Goal: Information Seeking & Learning: Check status

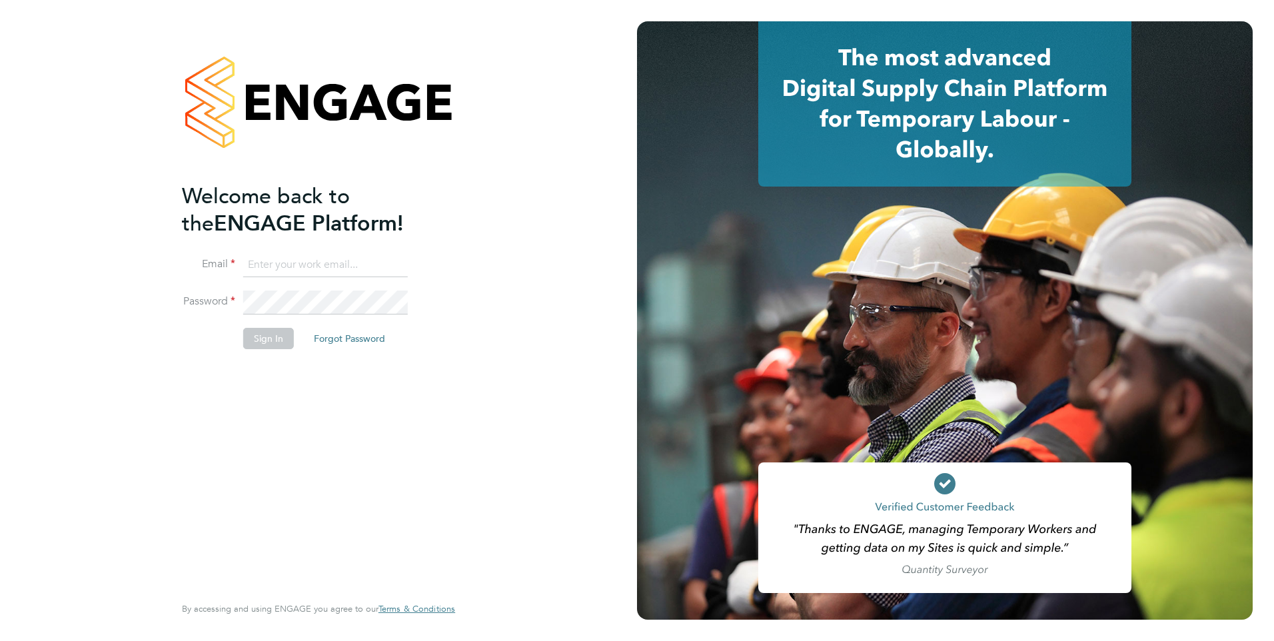
click at [283, 248] on ng-template "Welcome back to the ENGAGE Platform! Email Password Sign In Forgot Password" at bounding box center [312, 273] width 260 height 180
click at [284, 256] on input at bounding box center [325, 265] width 165 height 24
type input "yazmin.cole@prsjobs.com"
click at [275, 336] on button "Sign In" at bounding box center [268, 338] width 51 height 21
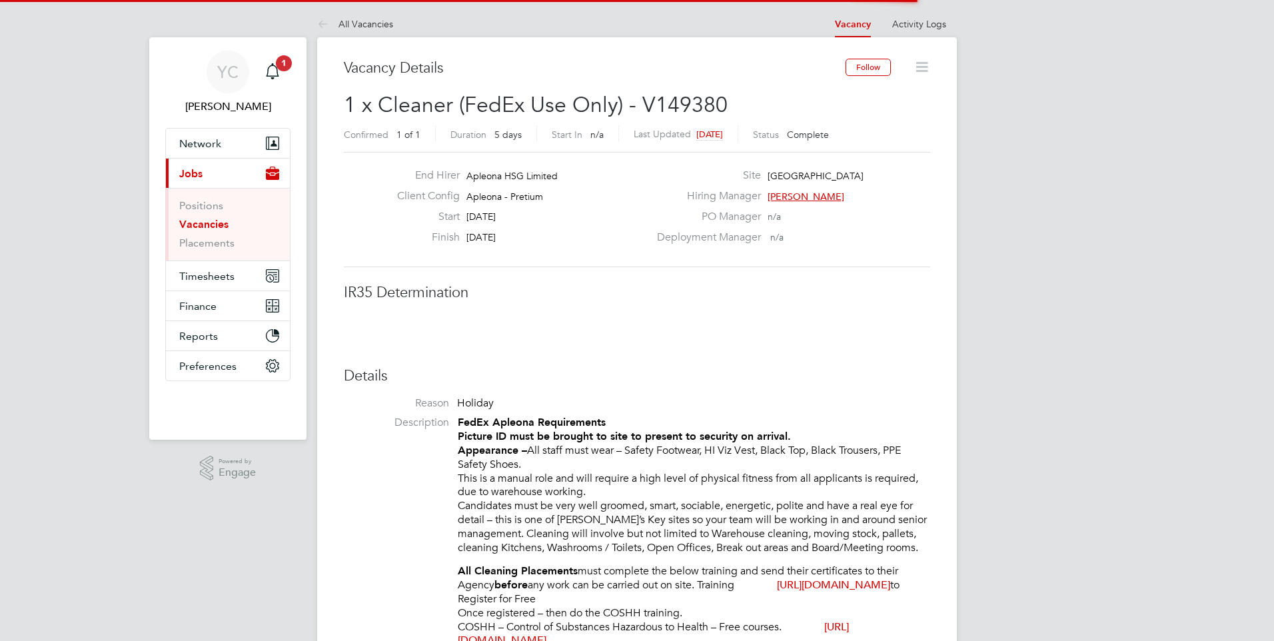
scroll to position [39, 93]
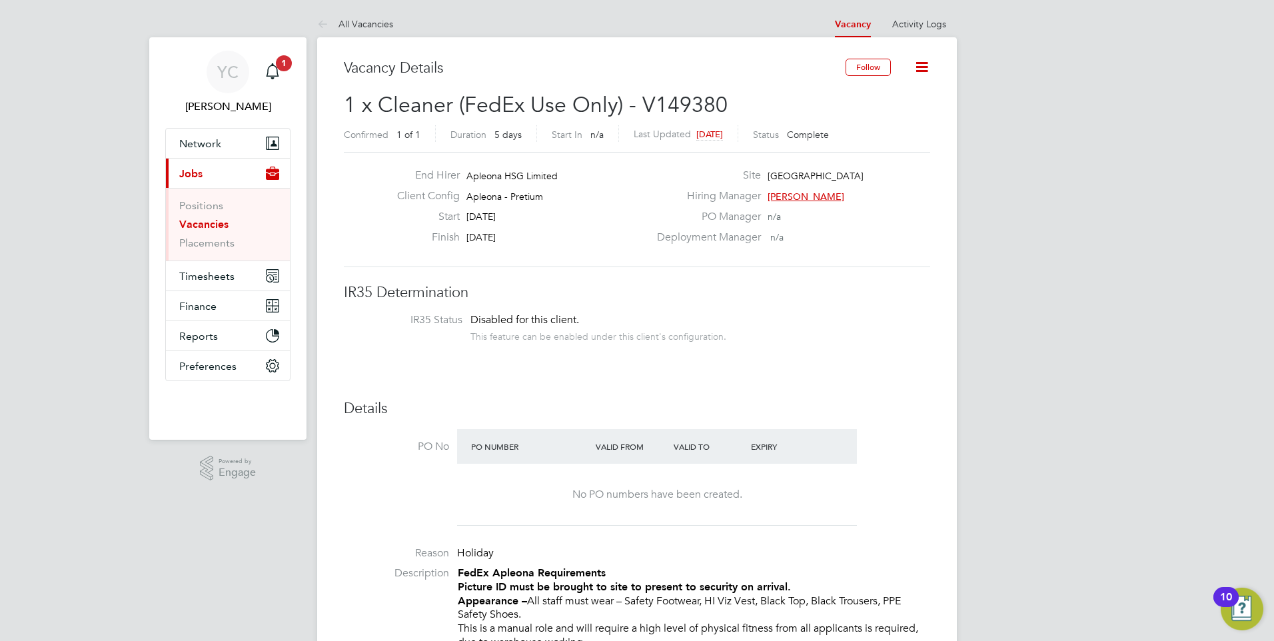
click at [201, 226] on link "Vacancies" at bounding box center [203, 224] width 49 height 13
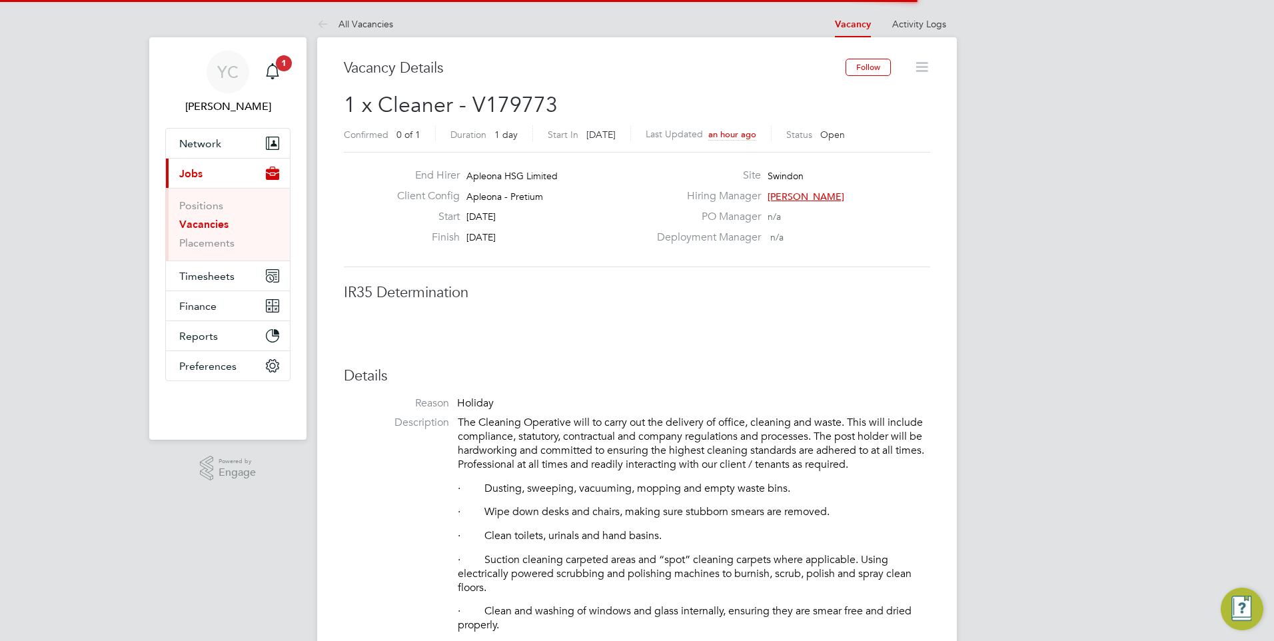
scroll to position [39, 93]
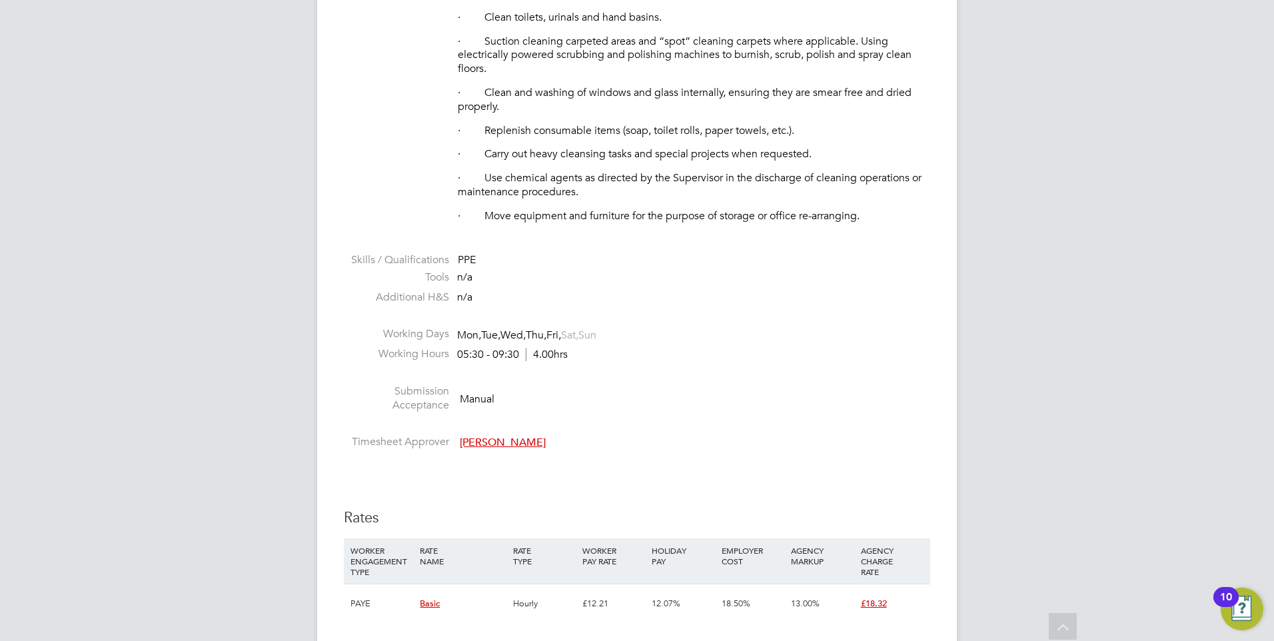
scroll to position [733, 0]
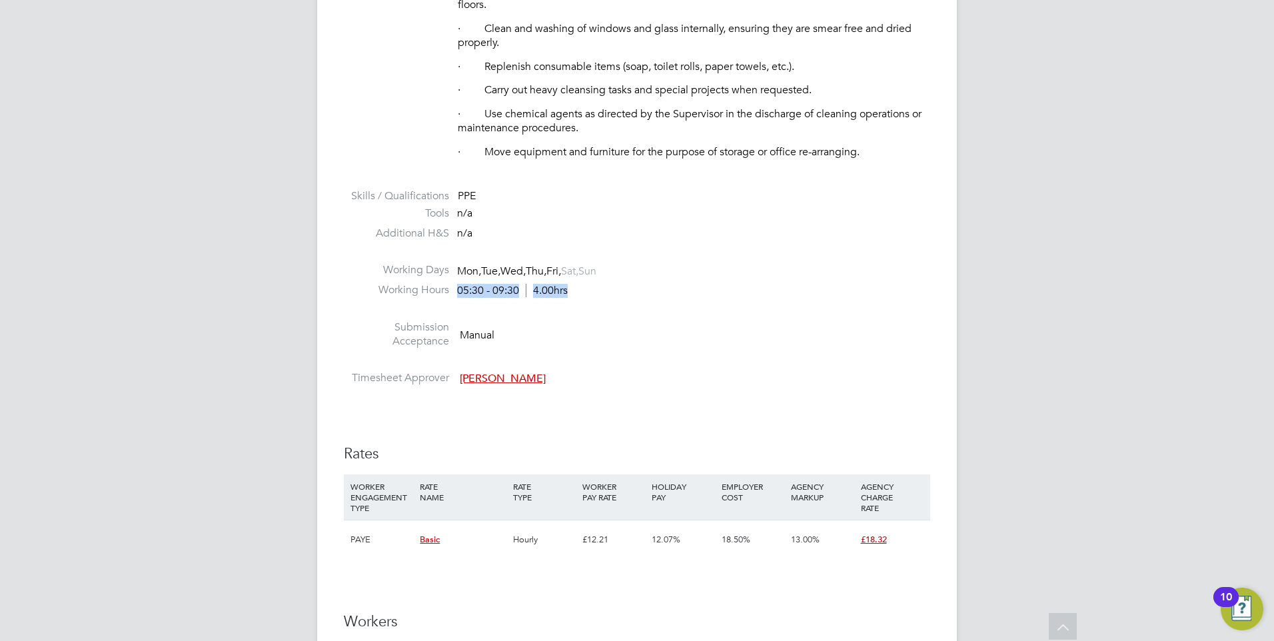
drag, startPoint x: 450, startPoint y: 290, endPoint x: 572, endPoint y: 284, distance: 122.1
click at [572, 284] on li "Working Hours 05:30 - 09:30 4.00hrs" at bounding box center [637, 293] width 586 height 20
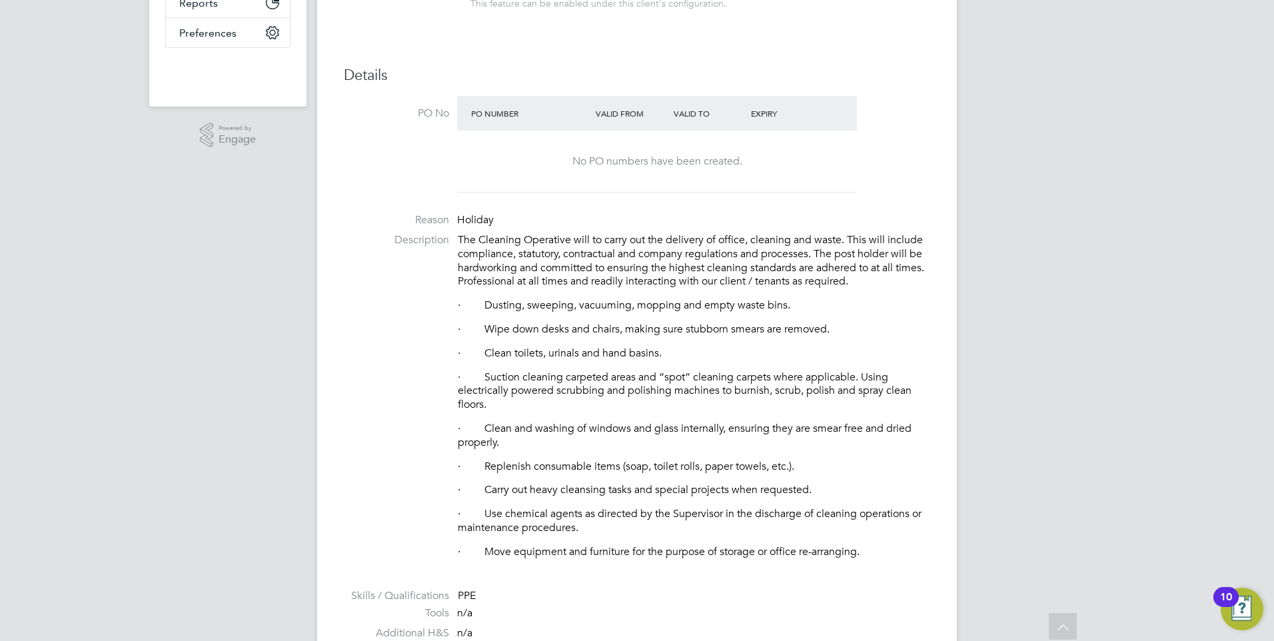
scroll to position [0, 0]
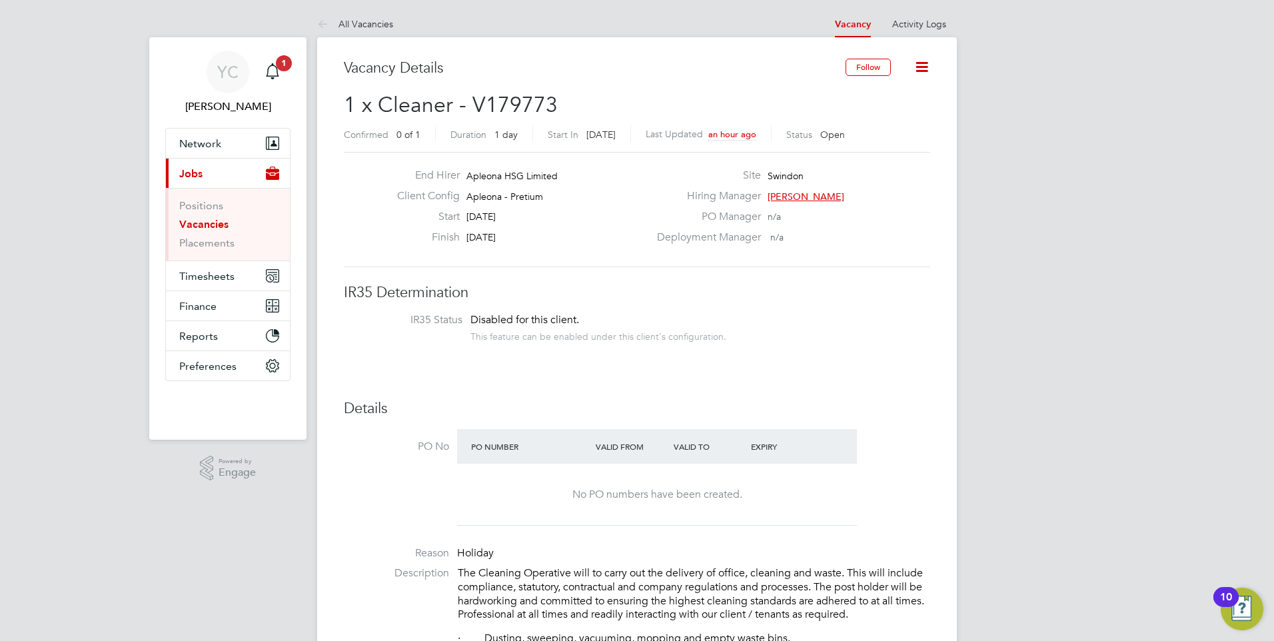
drag, startPoint x: 522, startPoint y: 236, endPoint x: 808, endPoint y: 390, distance: 324.6
drag, startPoint x: 808, startPoint y: 390, endPoint x: 673, endPoint y: 390, distance: 135.2
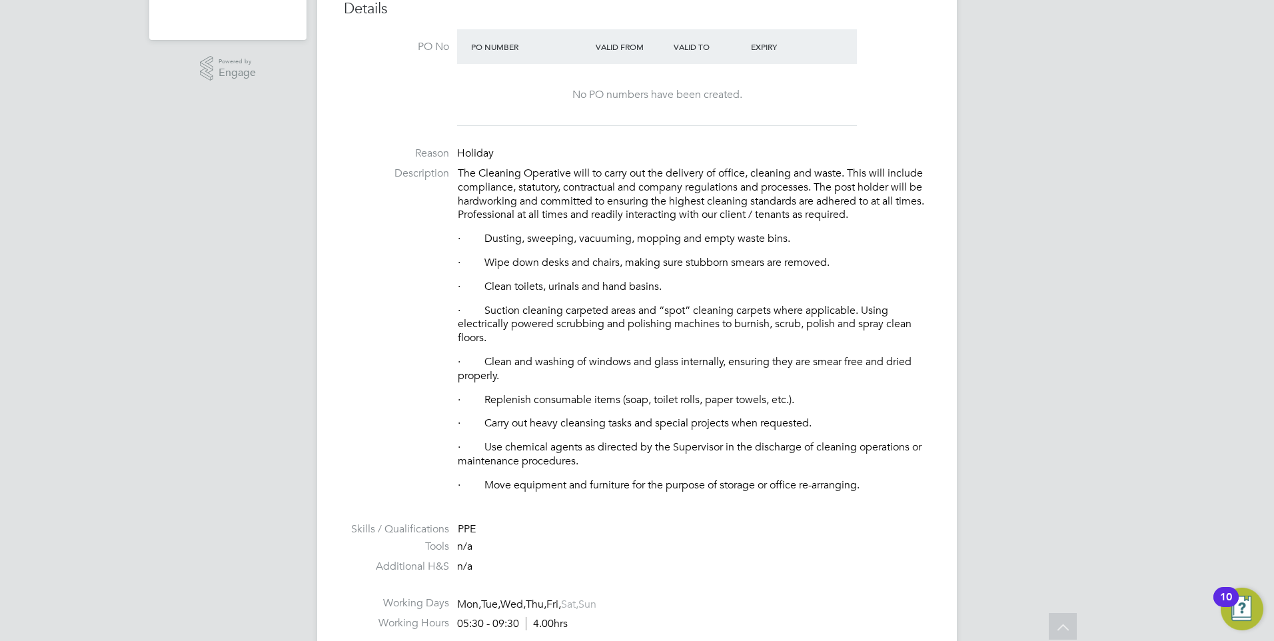
click at [626, 405] on p "· Replenish consumable items (soap, toilet rolls, paper towels, etc.)." at bounding box center [694, 400] width 472 height 14
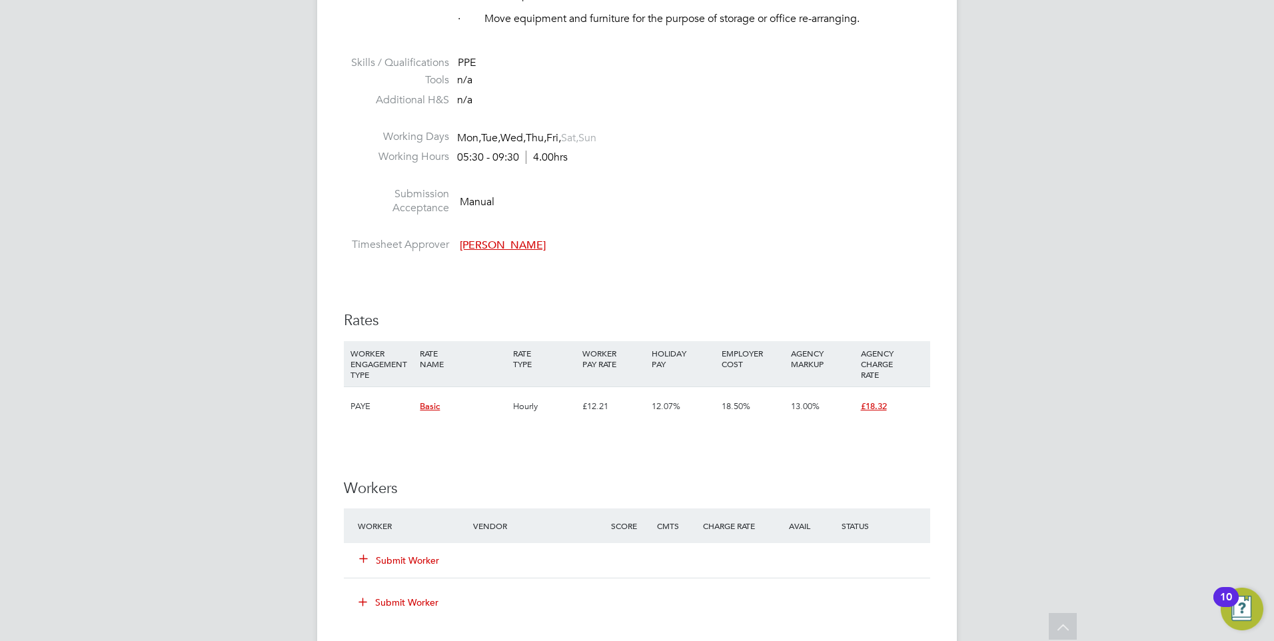
click at [233, 459] on div "YC Yazmin Cole Notifications 1 Applications: Network Team Members Businesses Si…" at bounding box center [637, 152] width 1274 height 2036
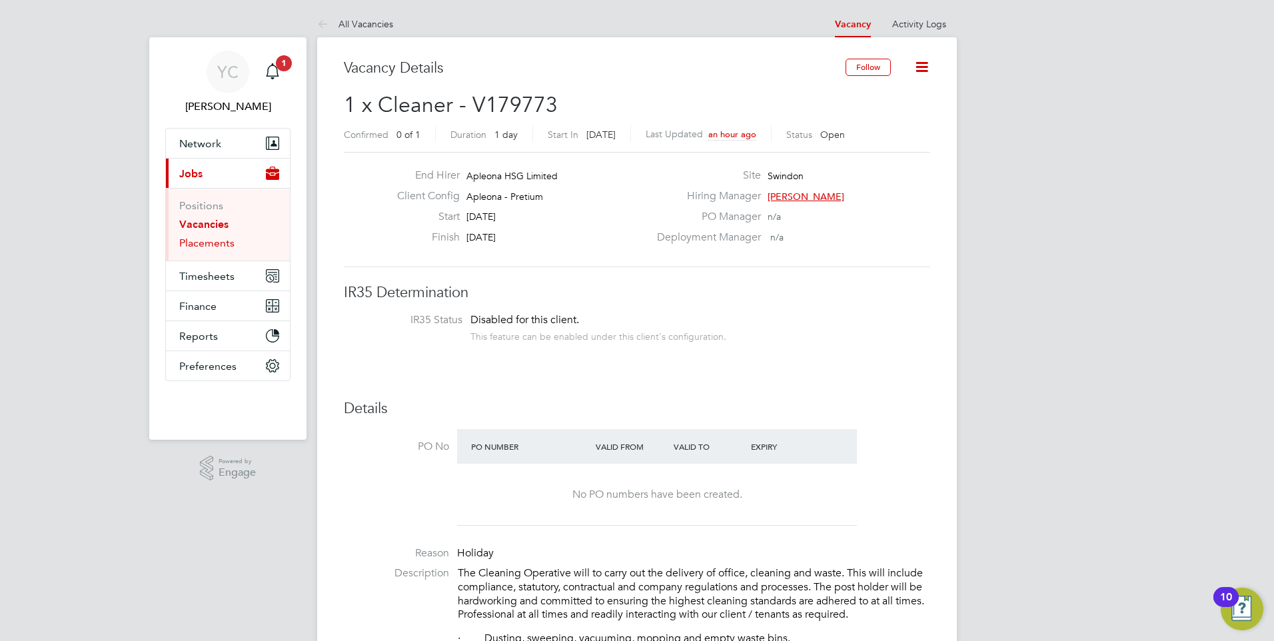
click at [215, 245] on link "Placements" at bounding box center [206, 243] width 55 height 13
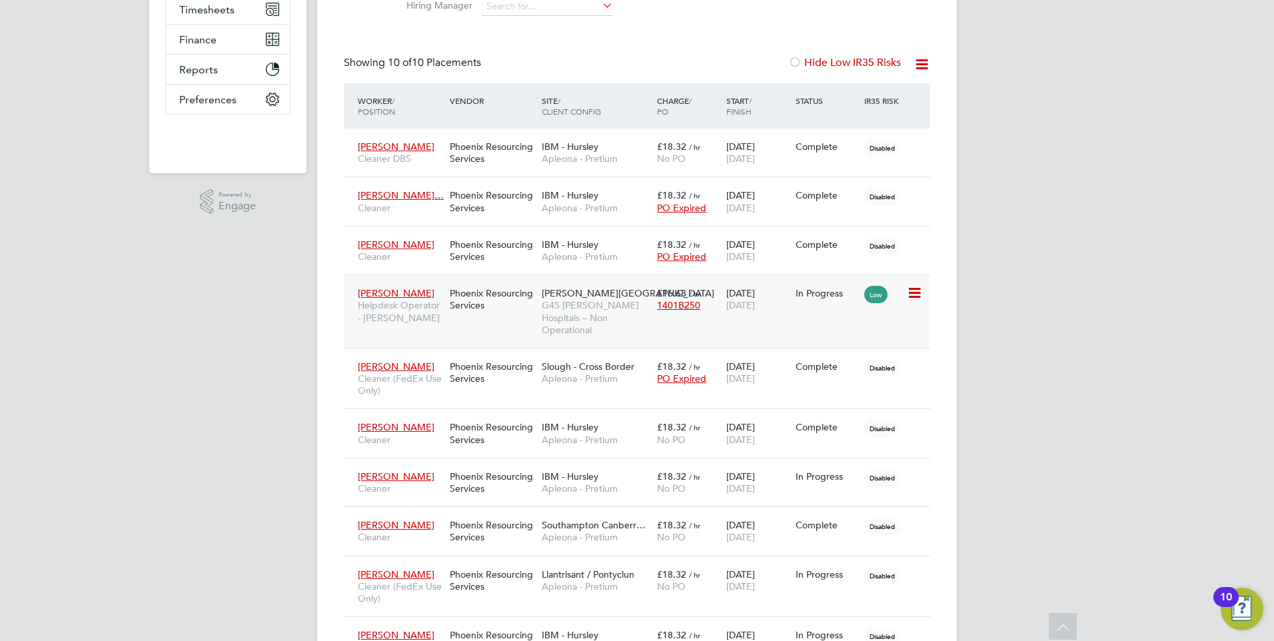
click at [592, 311] on span "G4S FM Churchill Hospitals – Non Operational" at bounding box center [596, 317] width 109 height 37
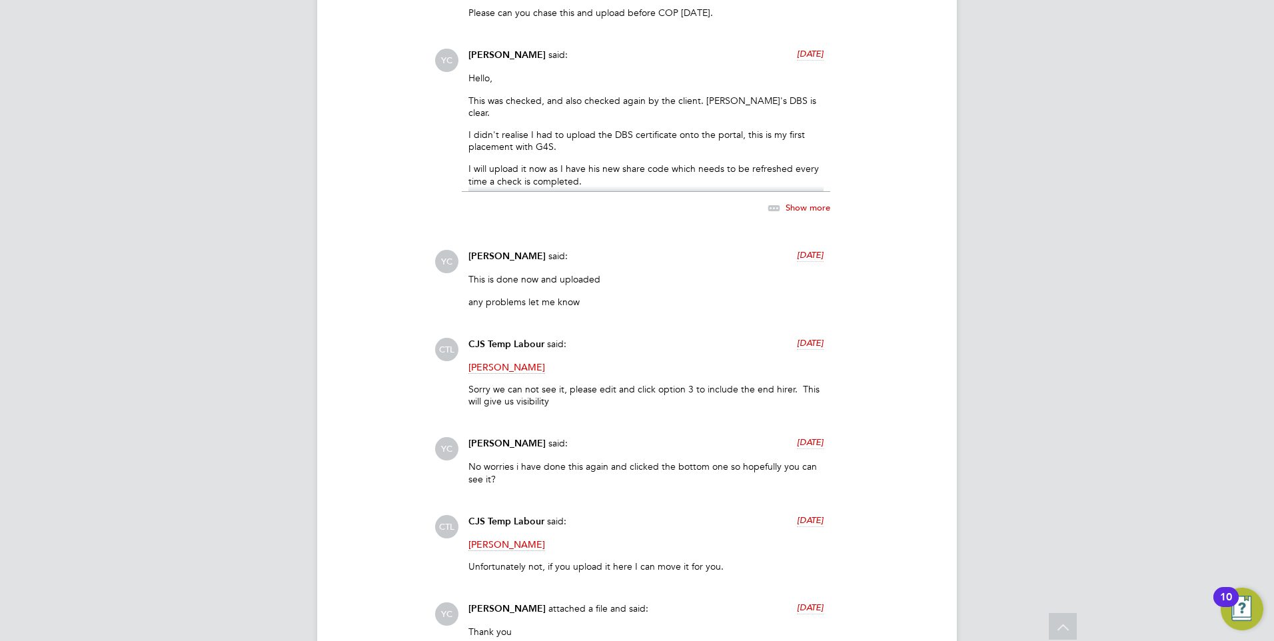
click at [134, 386] on div "YC [PERSON_NAME] Notifications 1 Applications: Network Team Members Businesses …" at bounding box center [637, 9] width 1274 height 3128
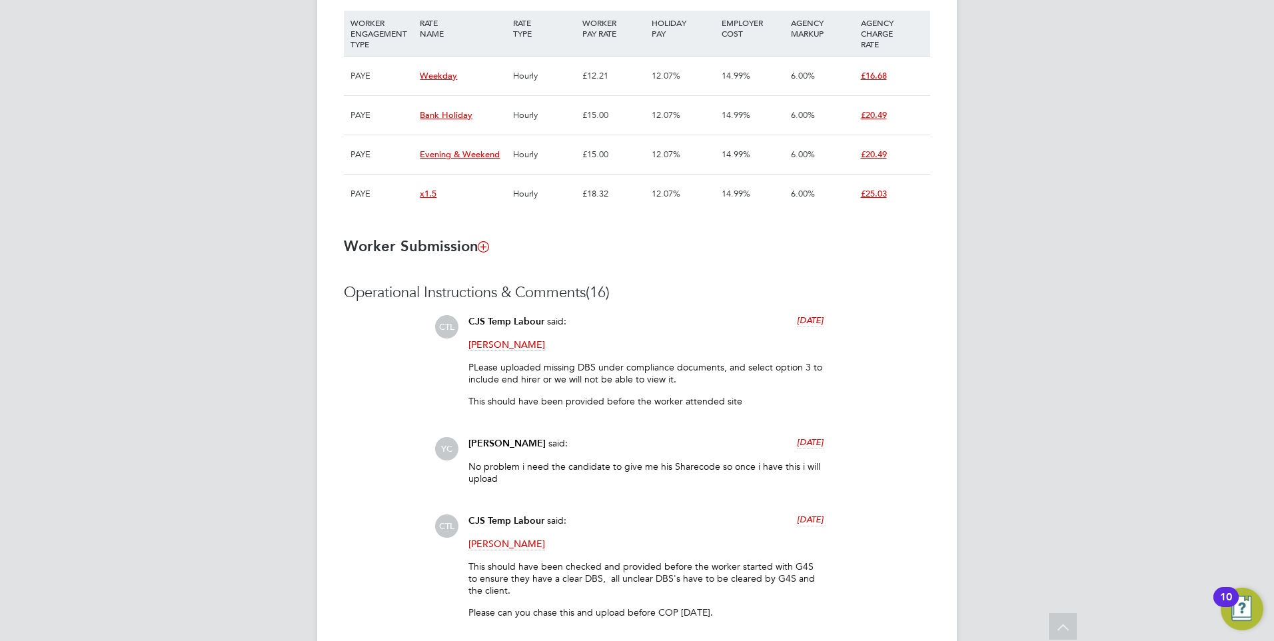
click at [123, 382] on div "YC [PERSON_NAME] Notifications 1 Applications: Network Team Members Businesses …" at bounding box center [637, 609] width 1274 height 3128
click at [235, 410] on div "YC [PERSON_NAME] Notifications 1 Applications: Network Team Members Businesses …" at bounding box center [637, 609] width 1274 height 3128
click at [141, 516] on div "YC [PERSON_NAME] Notifications 1 Applications: Network Team Members Businesses …" at bounding box center [637, 609] width 1274 height 3128
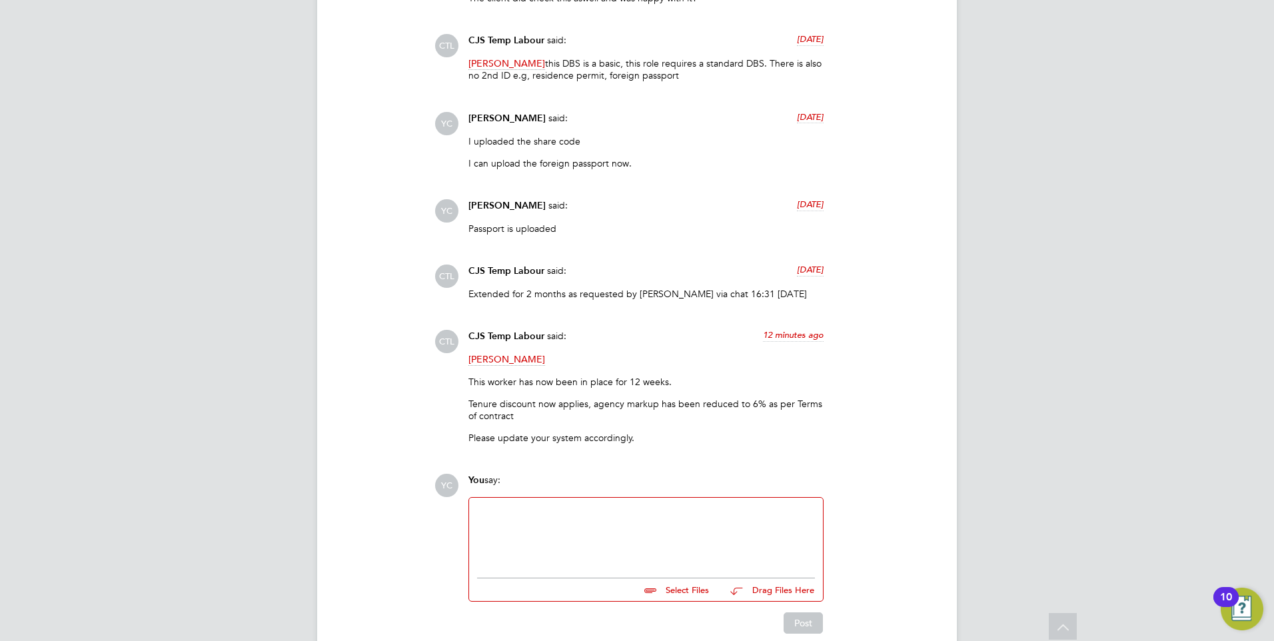
scroll to position [2488, 0]
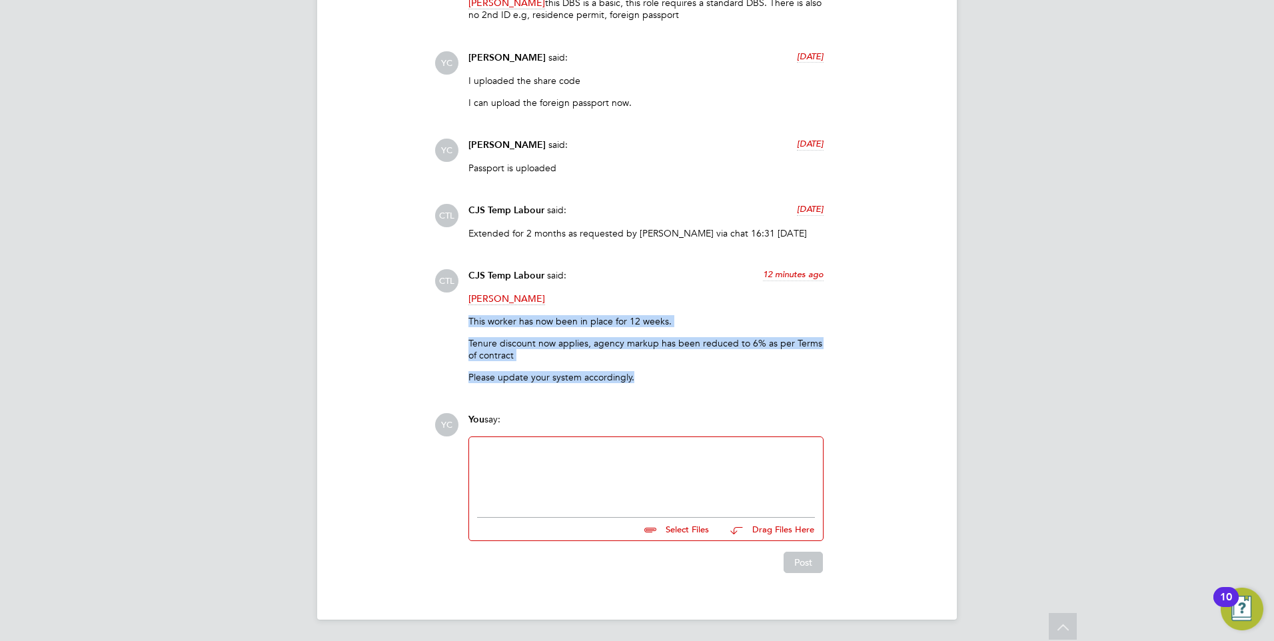
drag, startPoint x: 647, startPoint y: 377, endPoint x: 460, endPoint y: 322, distance: 195.0
click at [460, 322] on div "CTL CJS Temp Labour said: 12 minutes ago [PERSON_NAME] This worker has now been…" at bounding box center [682, 331] width 496 height 124
drag, startPoint x: 460, startPoint y: 322, endPoint x: 243, endPoint y: 349, distance: 218.1
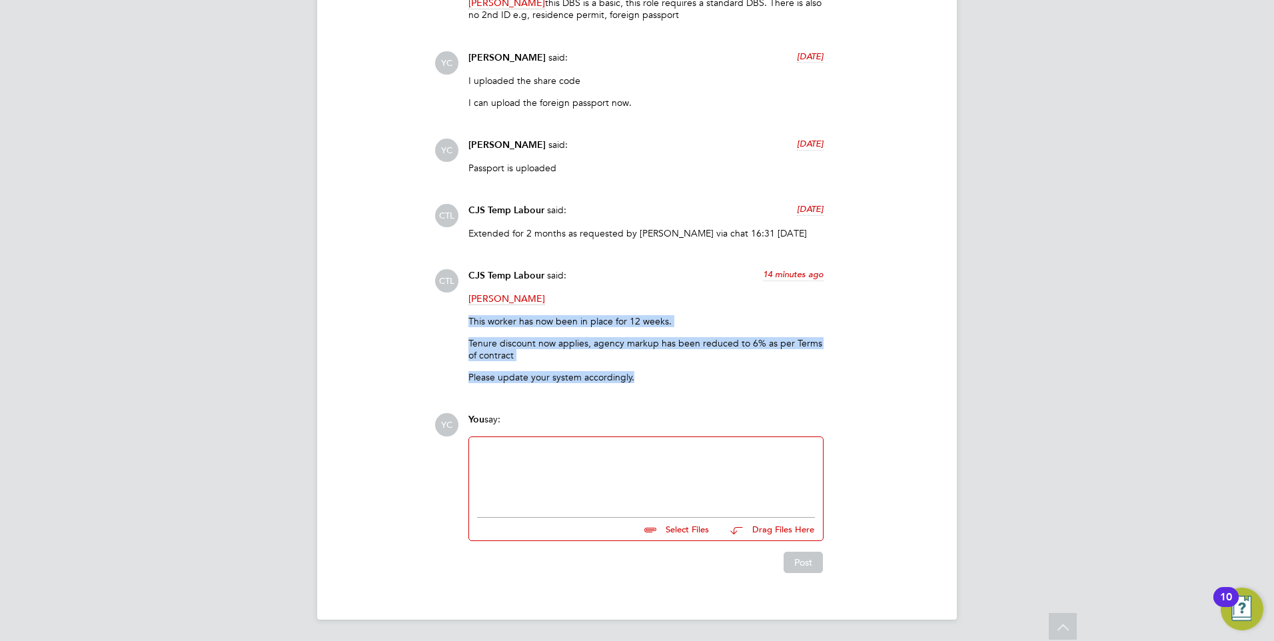
drag, startPoint x: 640, startPoint y: 380, endPoint x: 439, endPoint y: 306, distance: 213.7
click at [439, 306] on div "CTL CJS Temp Labour said: 14 minutes ago [PERSON_NAME] This worker has now been…" at bounding box center [682, 331] width 496 height 124
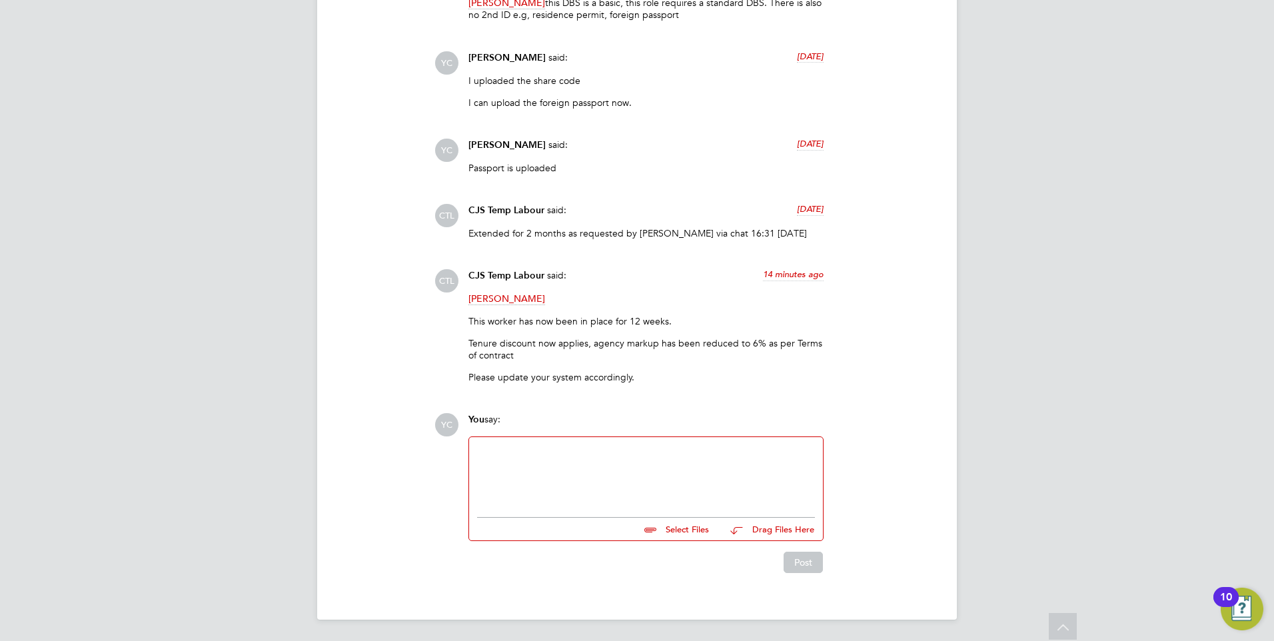
drag, startPoint x: 439, startPoint y: 306, endPoint x: 239, endPoint y: 414, distance: 227.1
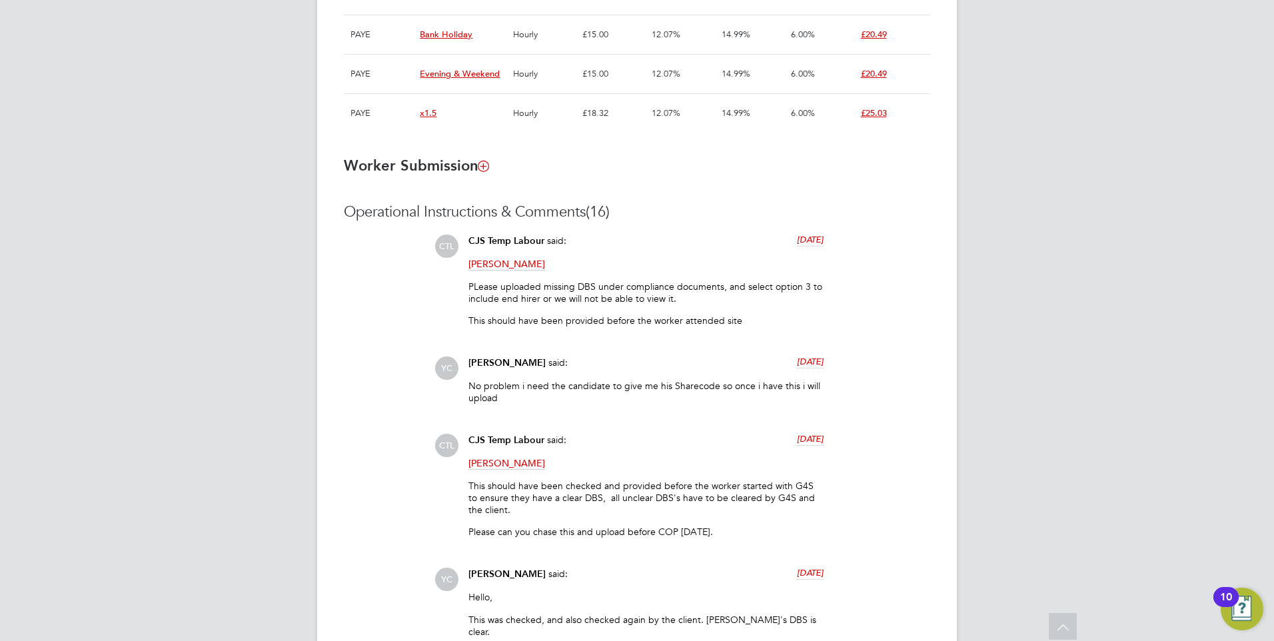
scroll to position [822, 0]
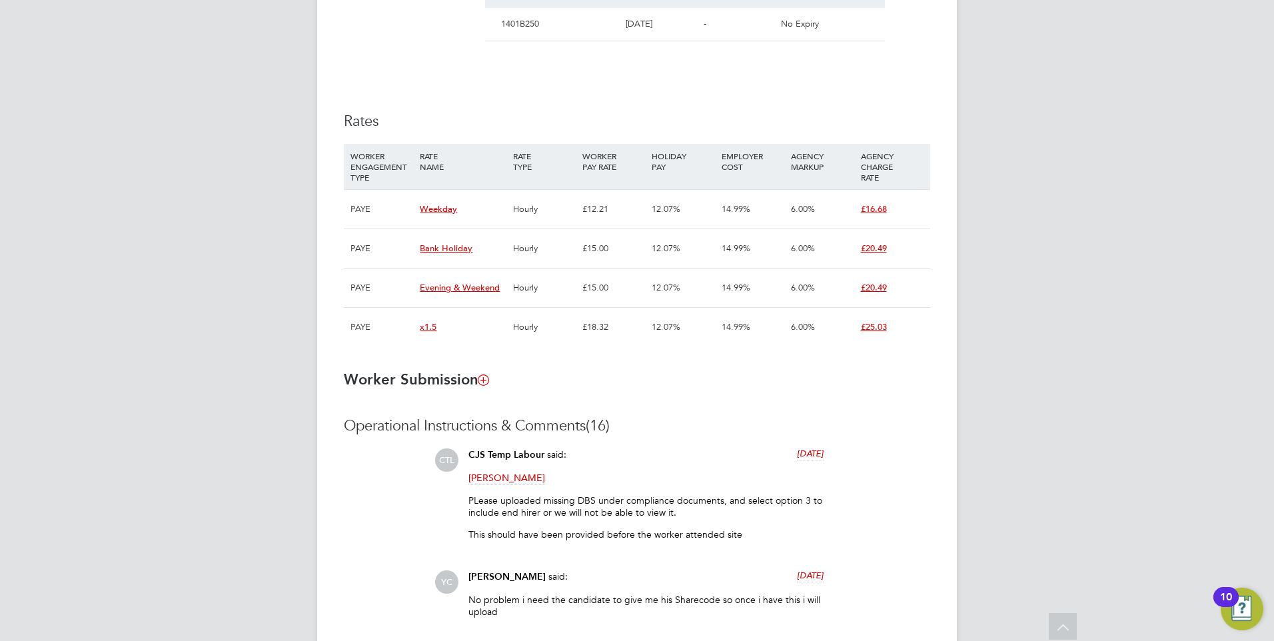
drag, startPoint x: 857, startPoint y: 156, endPoint x: 889, endPoint y: 175, distance: 36.8
click at [889, 175] on div "AGENCY CHARGE RATE" at bounding box center [891, 166] width 69 height 45
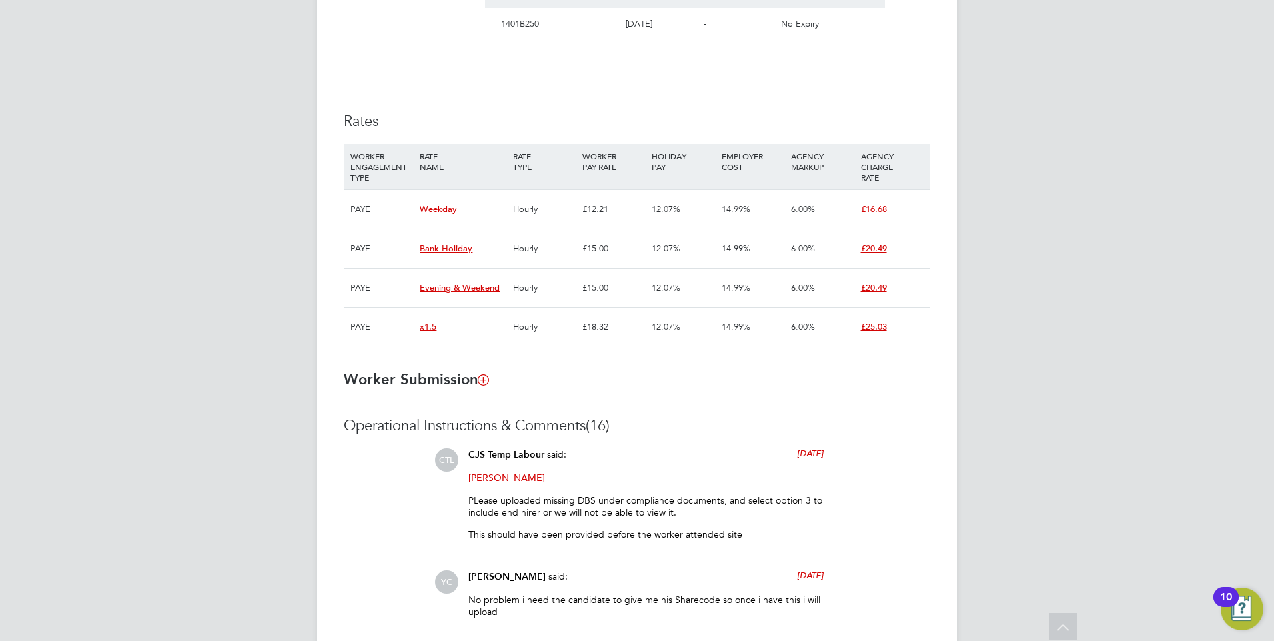
drag, startPoint x: 889, startPoint y: 175, endPoint x: 1007, endPoint y: 235, distance: 132.9
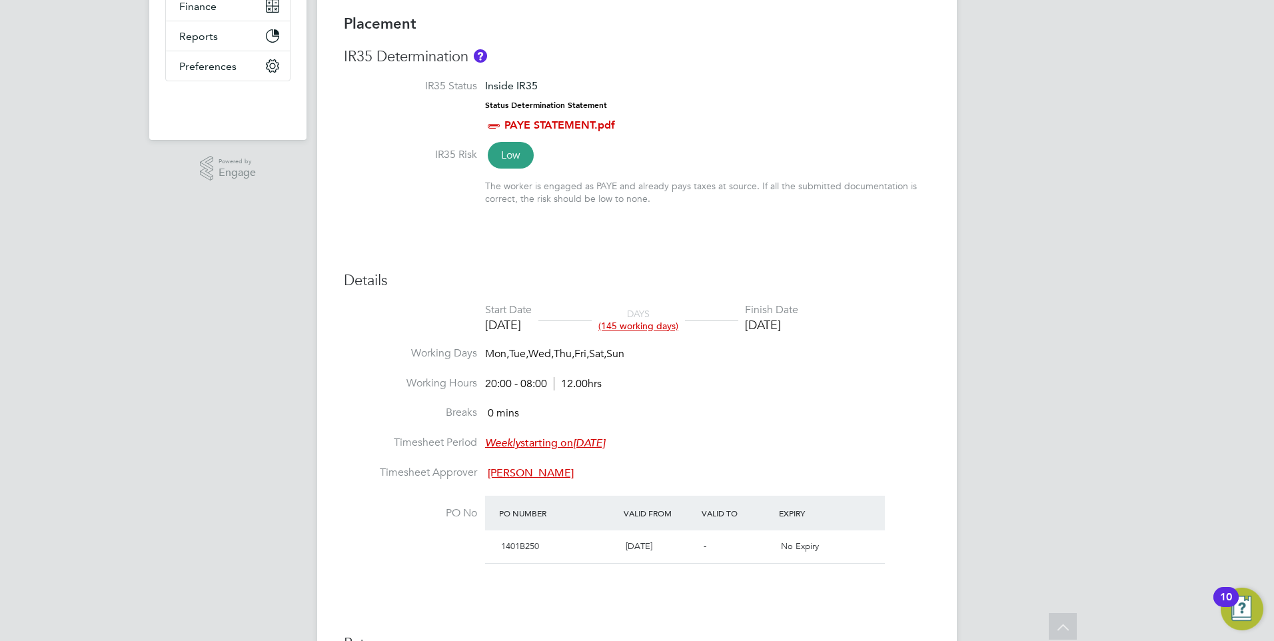
scroll to position [289, 0]
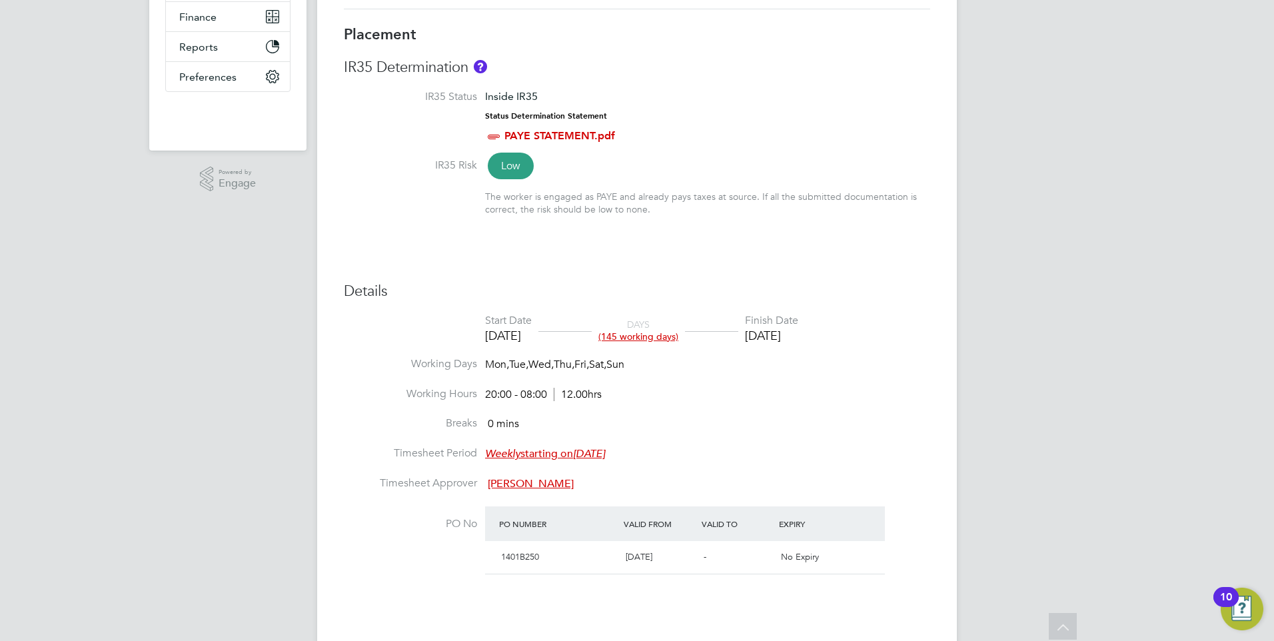
click at [885, 401] on li "Working Hours 20:00 - 08:00 12.00hrs" at bounding box center [637, 402] width 586 height 30
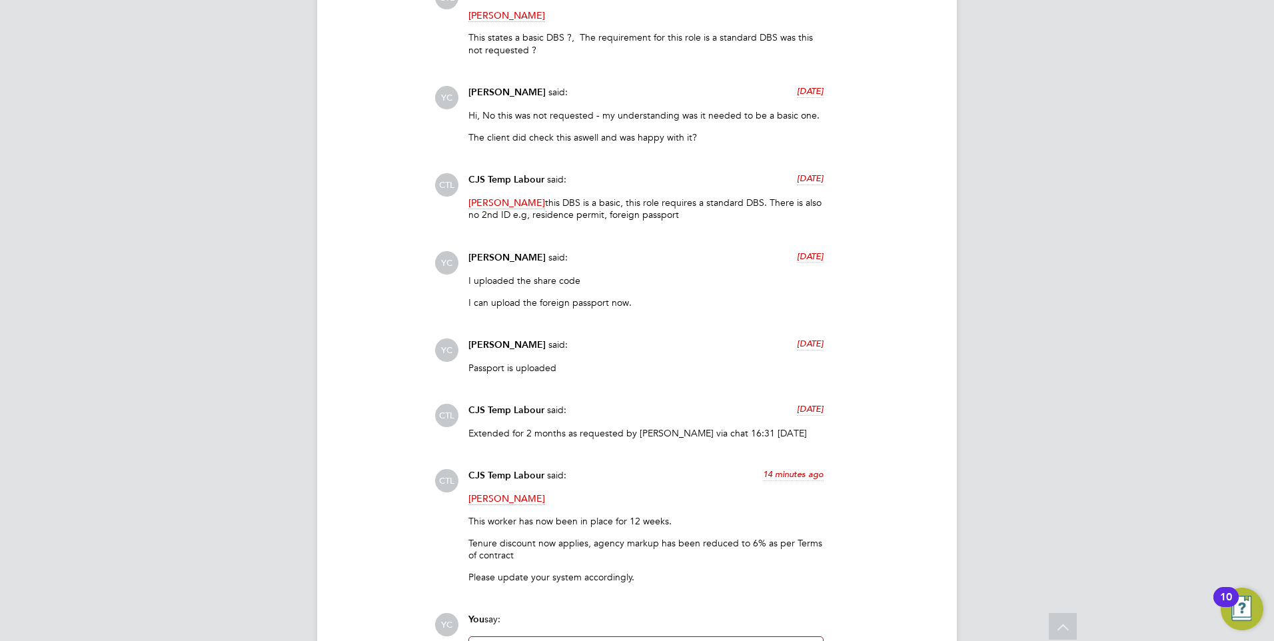
scroll to position [2488, 0]
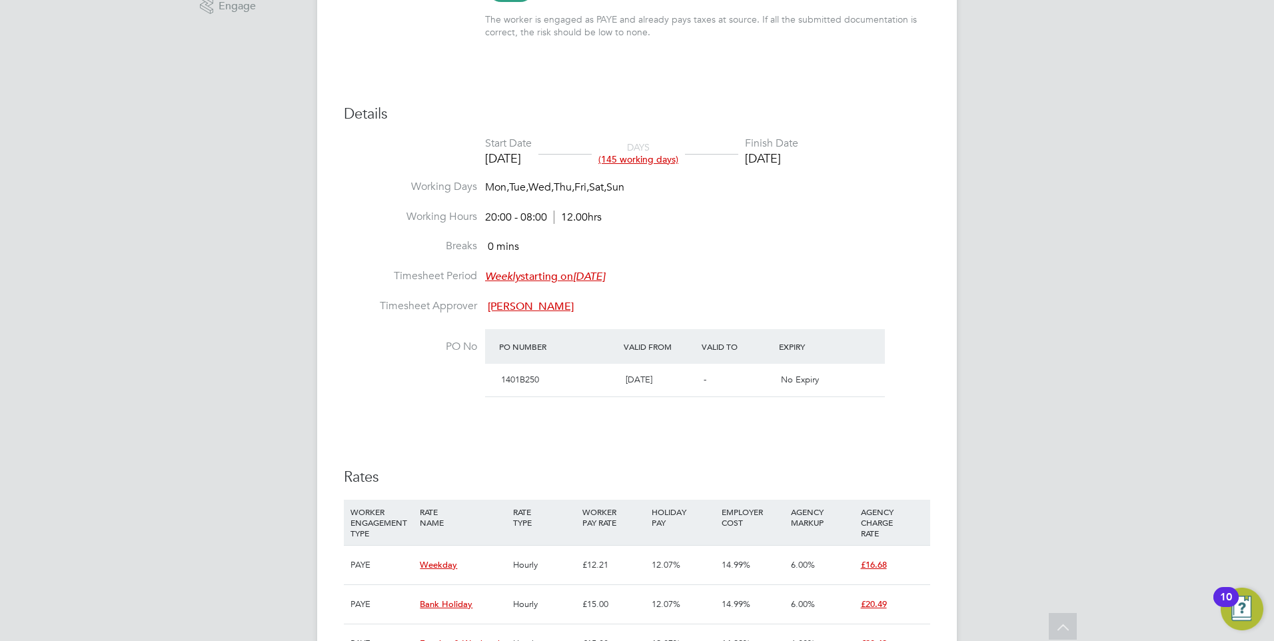
scroll to position [733, 0]
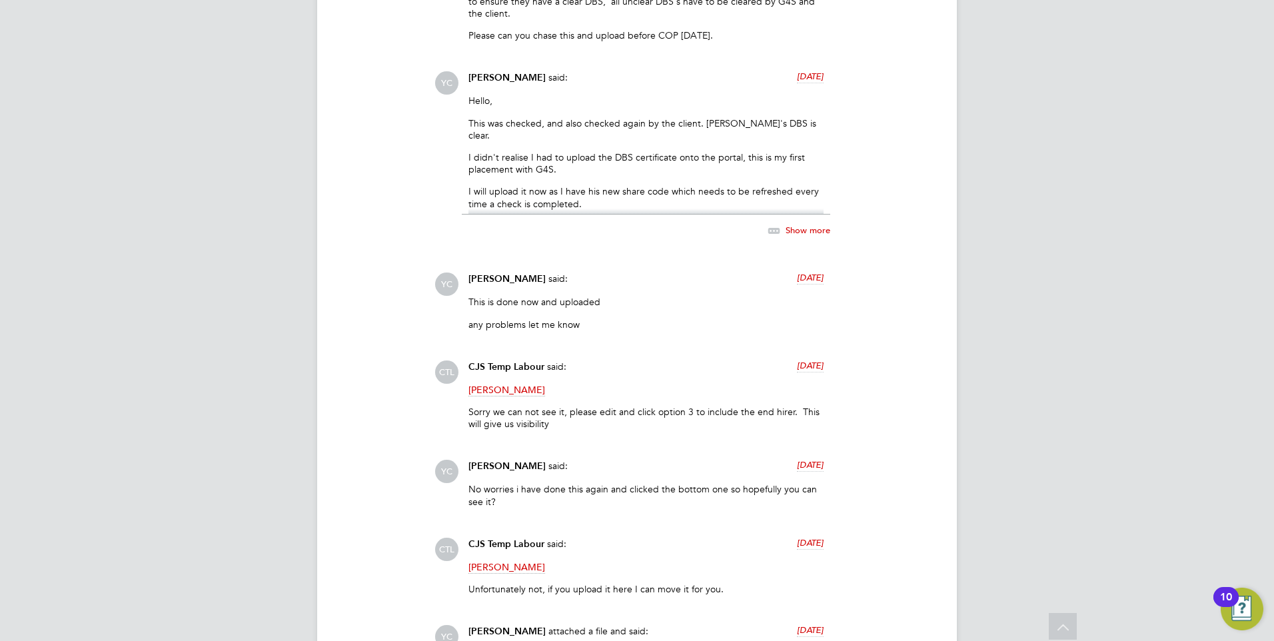
click at [215, 374] on div "YC [PERSON_NAME] Notifications 1 Applications: Network Team Members Businesses …" at bounding box center [637, 32] width 1274 height 3128
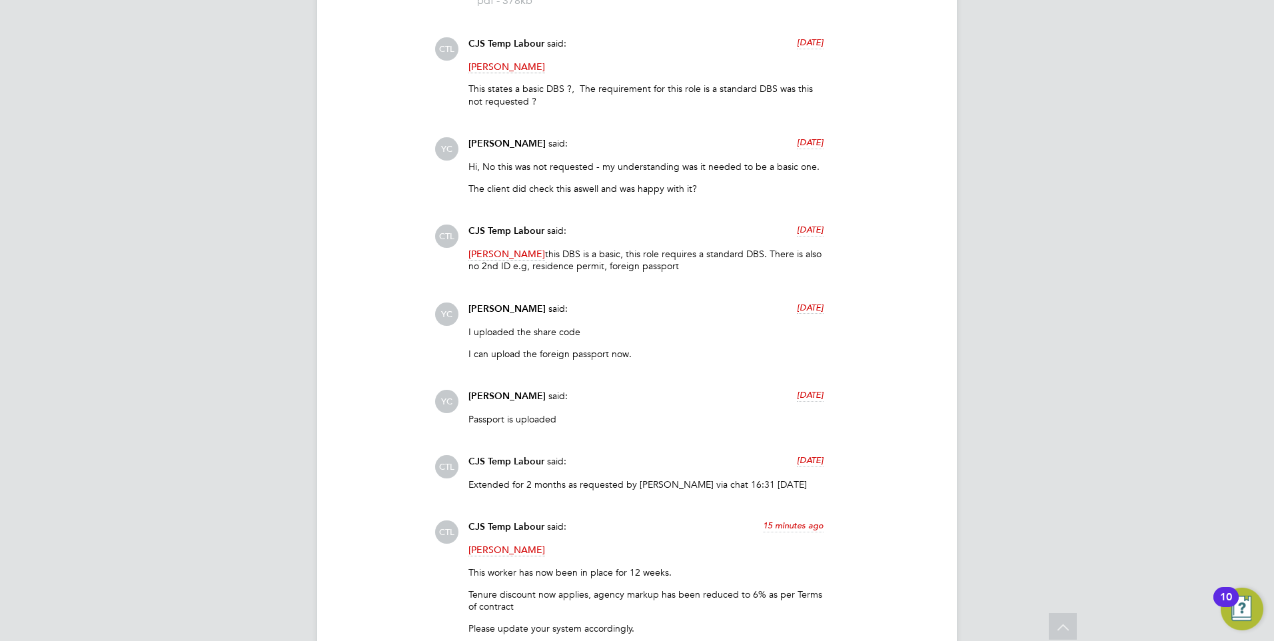
scroll to position [2465, 0]
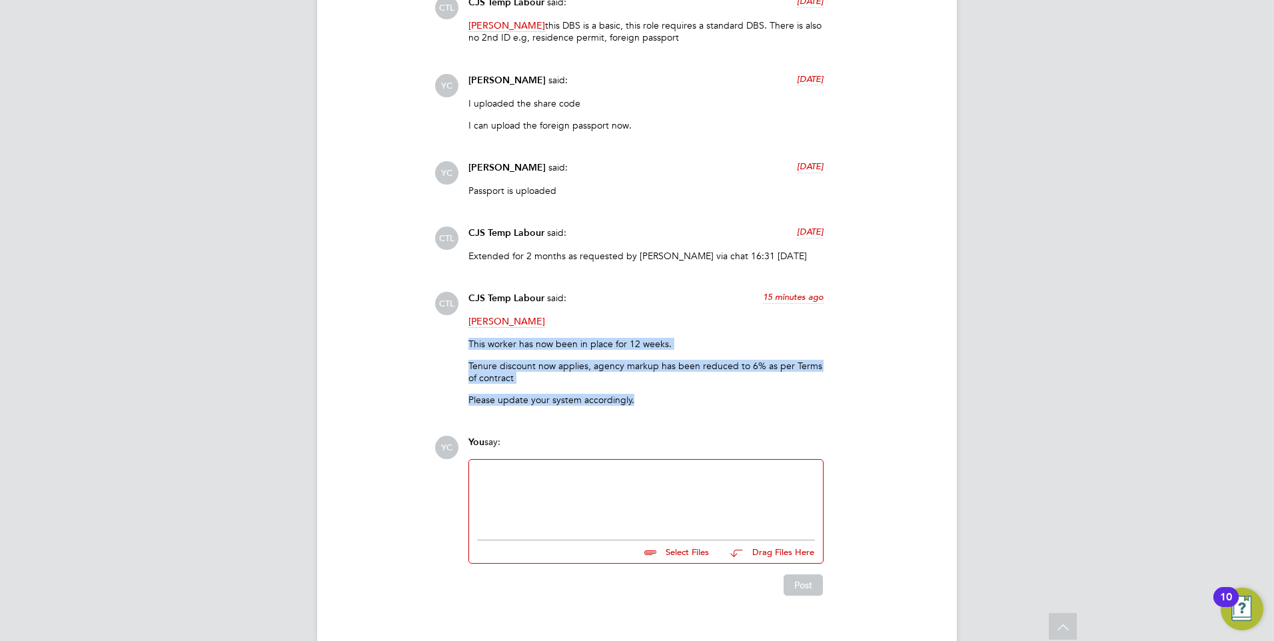
drag, startPoint x: 632, startPoint y: 402, endPoint x: 463, endPoint y: 340, distance: 179.6
click at [463, 340] on div "CJS Temp Labour said: 15 minutes ago [PERSON_NAME] This worker has now been in …" at bounding box center [646, 354] width 368 height 124
drag, startPoint x: 463, startPoint y: 340, endPoint x: 358, endPoint y: 344, distance: 104.7
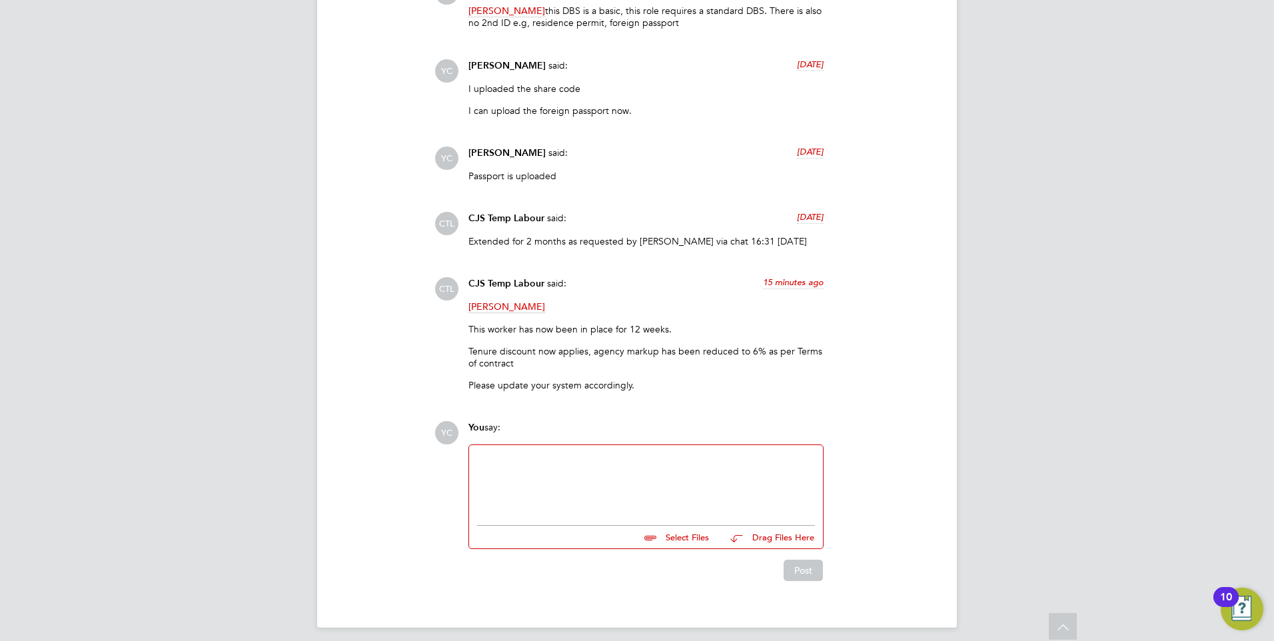
scroll to position [2488, 0]
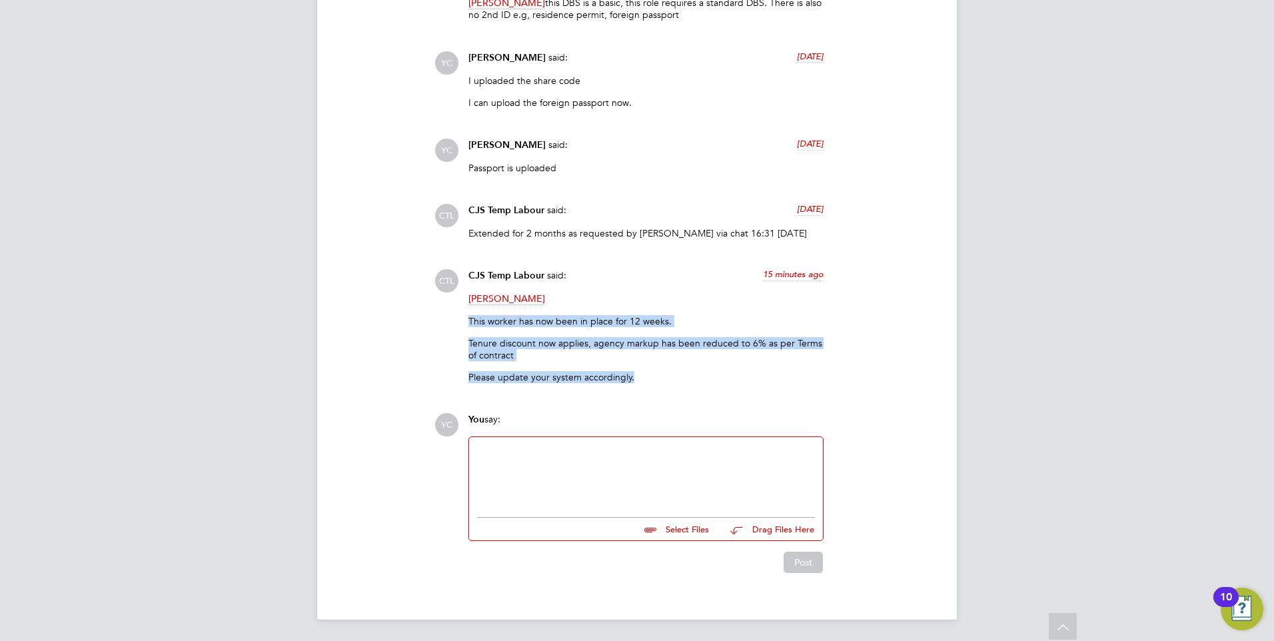
drag, startPoint x: 633, startPoint y: 378, endPoint x: 455, endPoint y: 322, distance: 186.5
click at [455, 323] on div "CTL CJS Temp Labour said: 15 minutes ago [PERSON_NAME] This worker has now been…" at bounding box center [682, 331] width 496 height 124
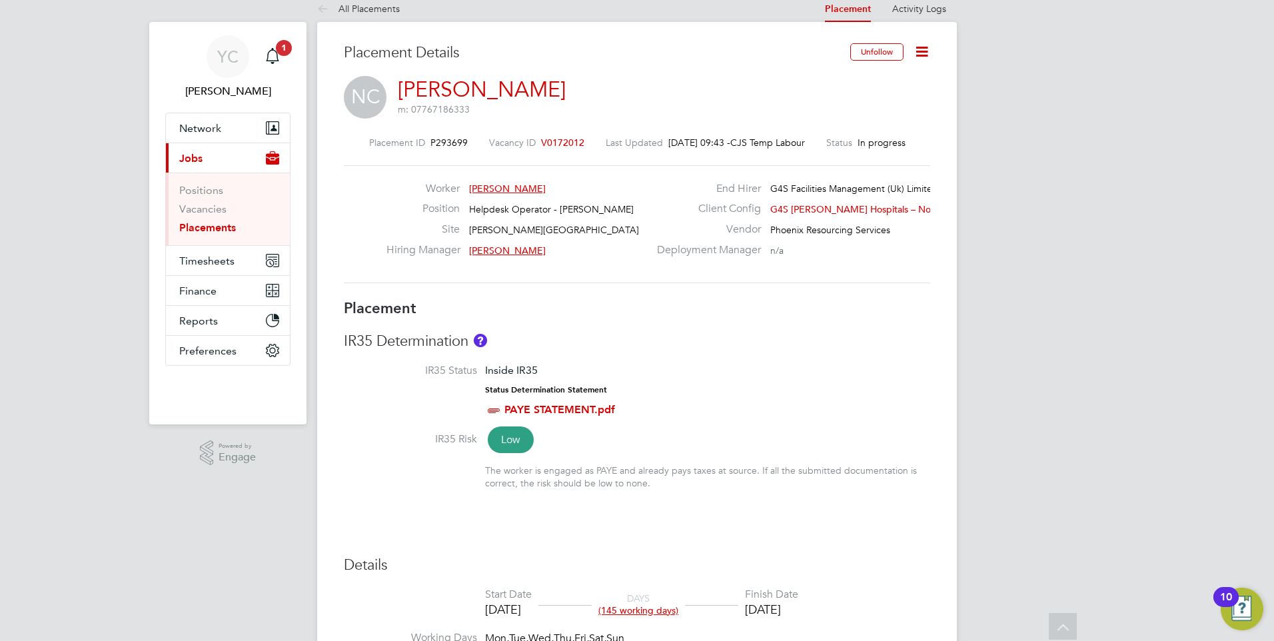
scroll to position [0, 0]
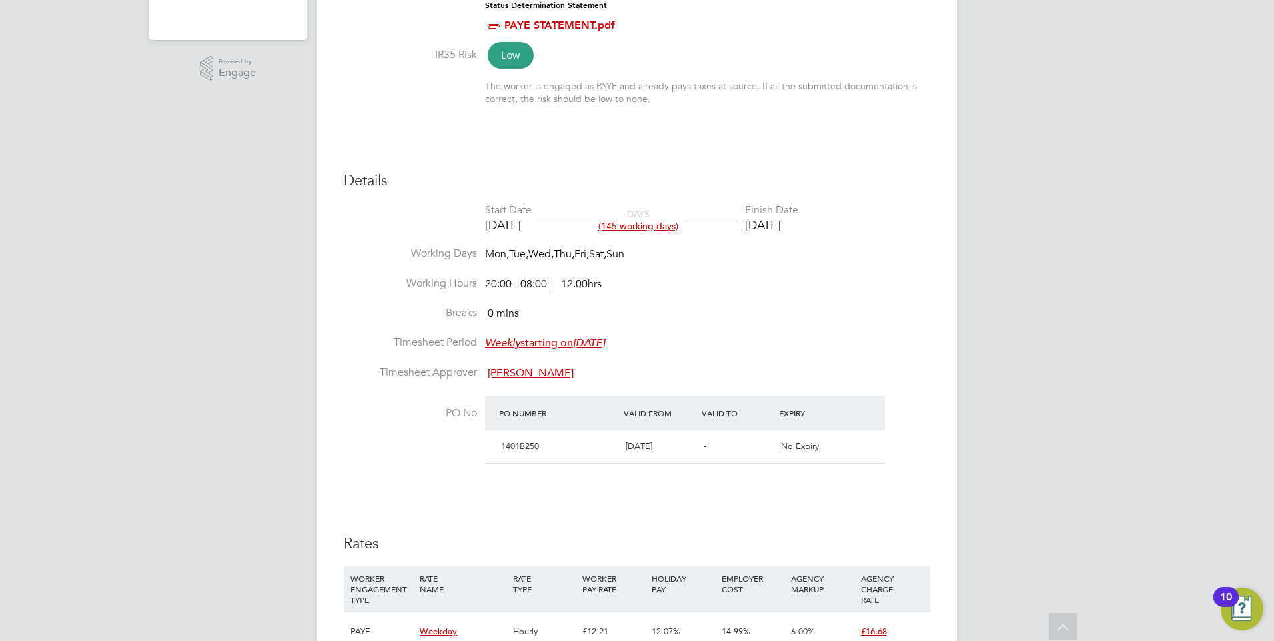
scroll to position [666, 0]
